Goal: Navigation & Orientation: Find specific page/section

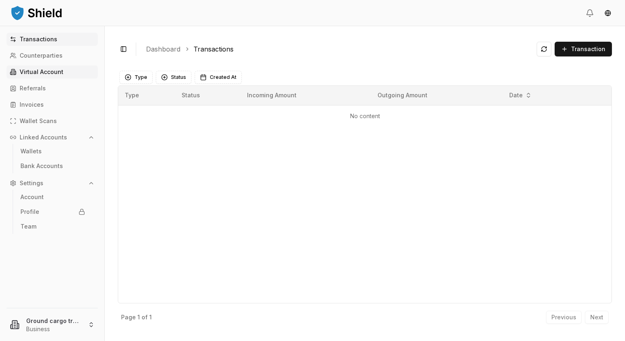
click at [38, 72] on p "Virtual Account" at bounding box center [42, 72] width 44 height 6
click at [35, 72] on p "Virtual Account" at bounding box center [42, 72] width 44 height 6
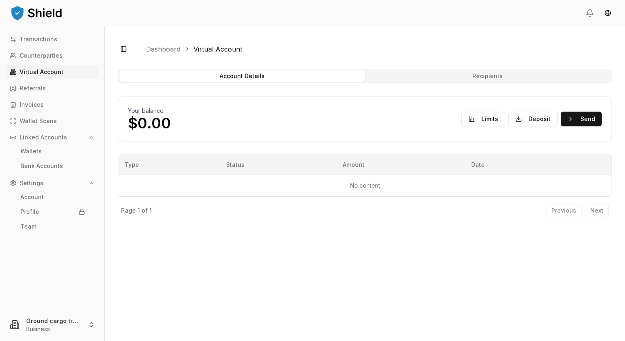
click at [61, 72] on p "Virtual Account" at bounding box center [42, 72] width 44 height 6
click at [47, 72] on p "Virtual Account" at bounding box center [42, 72] width 44 height 6
click at [42, 152] on link "Wallets" at bounding box center [52, 151] width 71 height 13
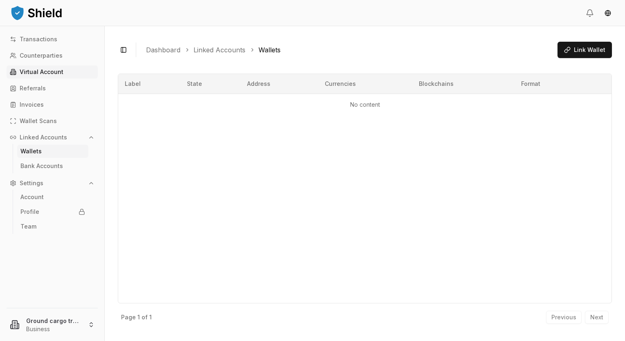
click at [42, 71] on p "Virtual Account" at bounding box center [42, 72] width 44 height 6
